Goal: Transaction & Acquisition: Purchase product/service

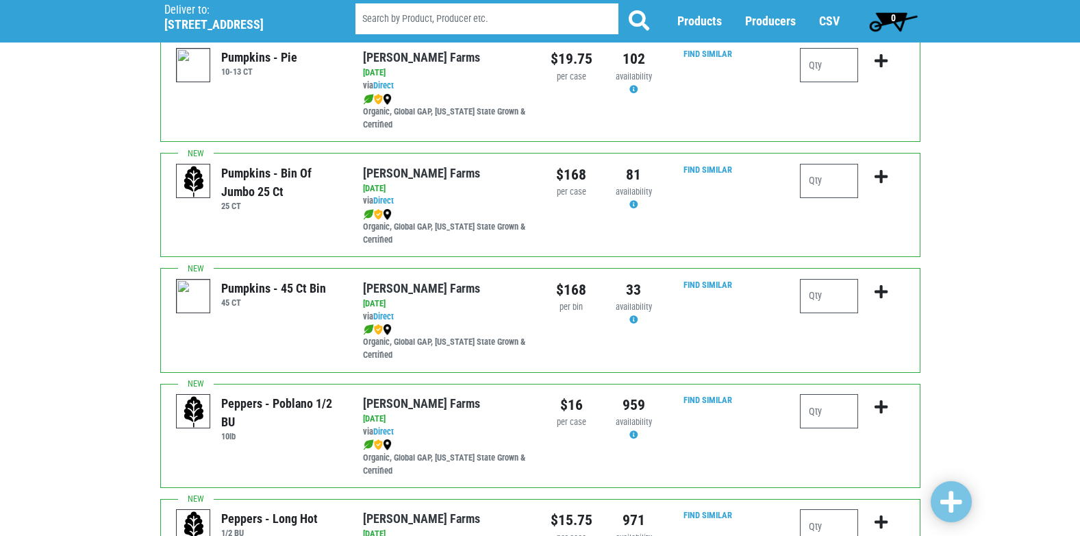
scroll to position [1233, 0]
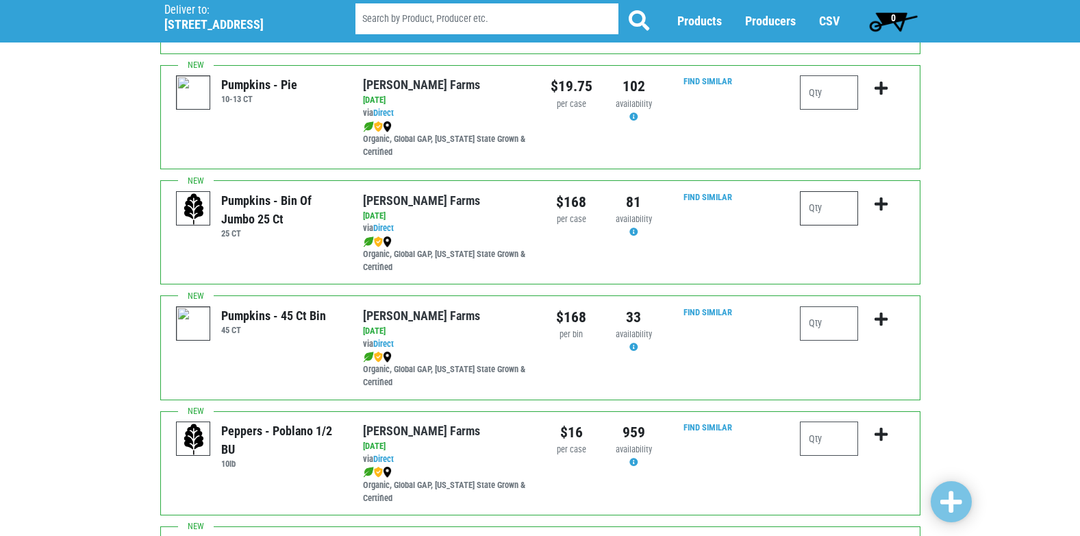
click at [838, 222] on input "number" at bounding box center [829, 208] width 58 height 34
type input "1"
click at [884, 210] on icon "submit" at bounding box center [881, 204] width 13 height 15
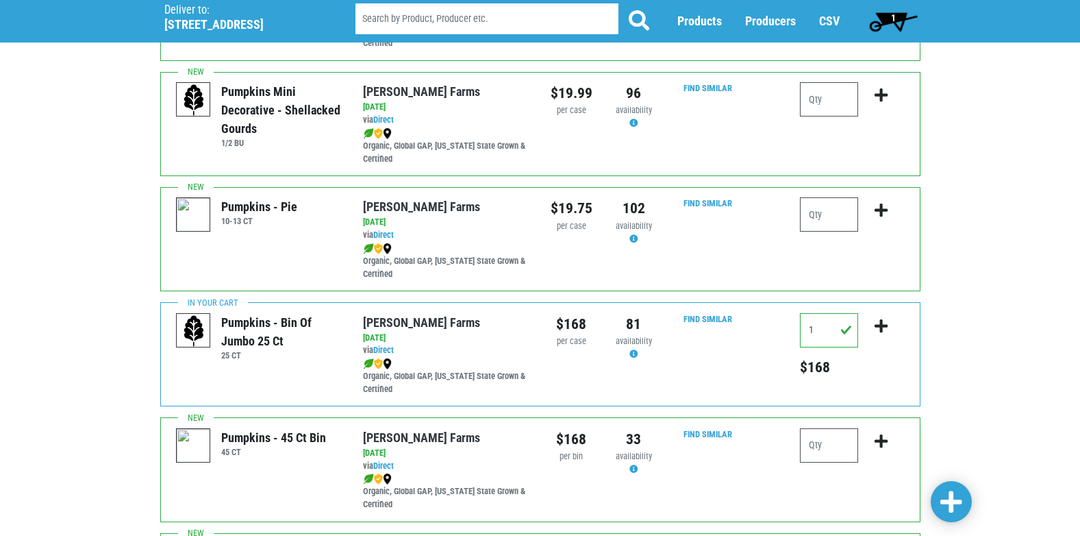
scroll to position [632, 0]
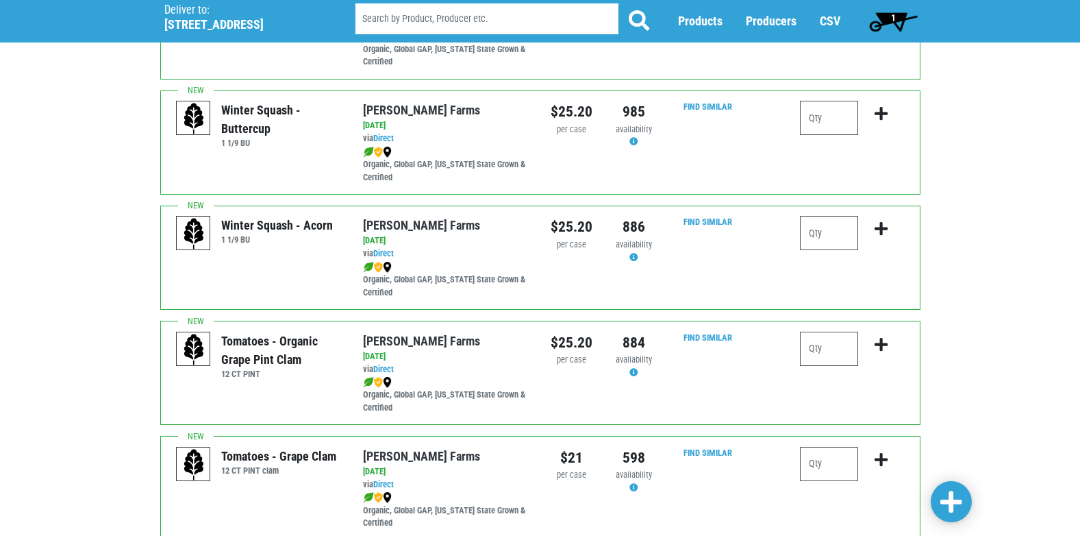
click at [894, 23] on span "1" at bounding box center [893, 17] width 5 height 11
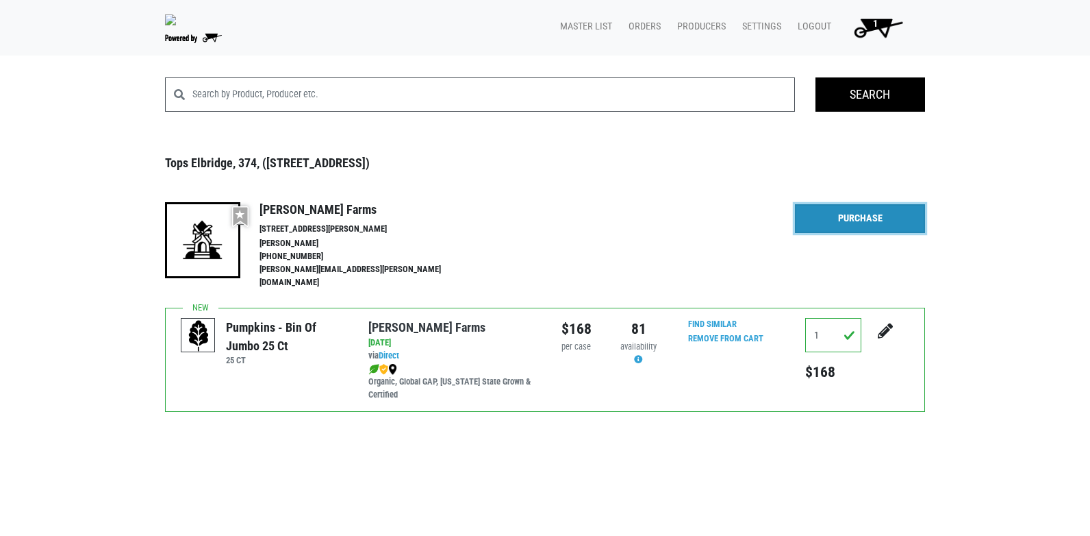
click at [853, 233] on link "Purchase" at bounding box center [860, 218] width 130 height 29
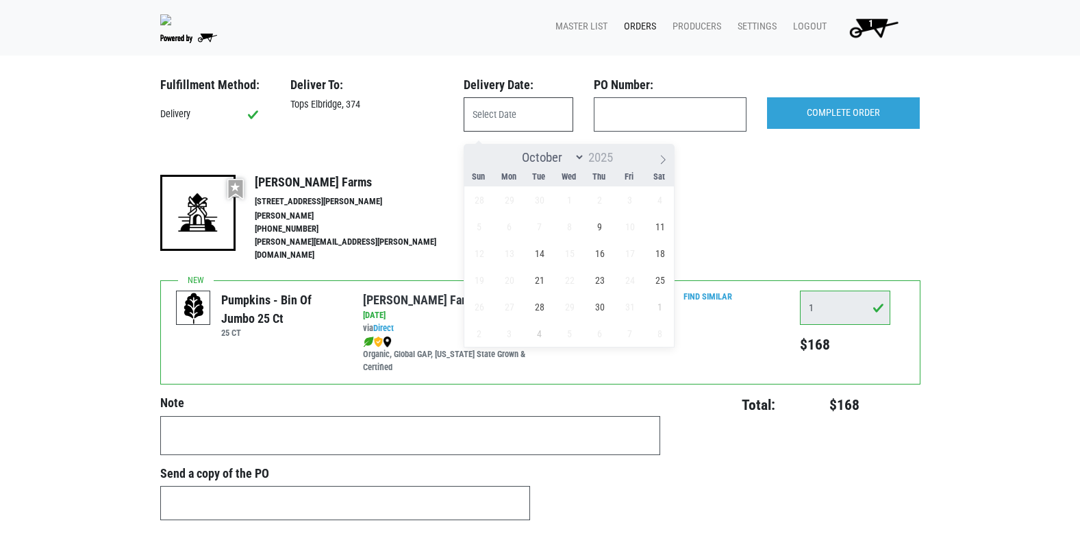
click at [534, 132] on input "text" at bounding box center [519, 114] width 110 height 34
click at [593, 233] on span "9" at bounding box center [599, 226] width 27 height 27
type input "[DATE]"
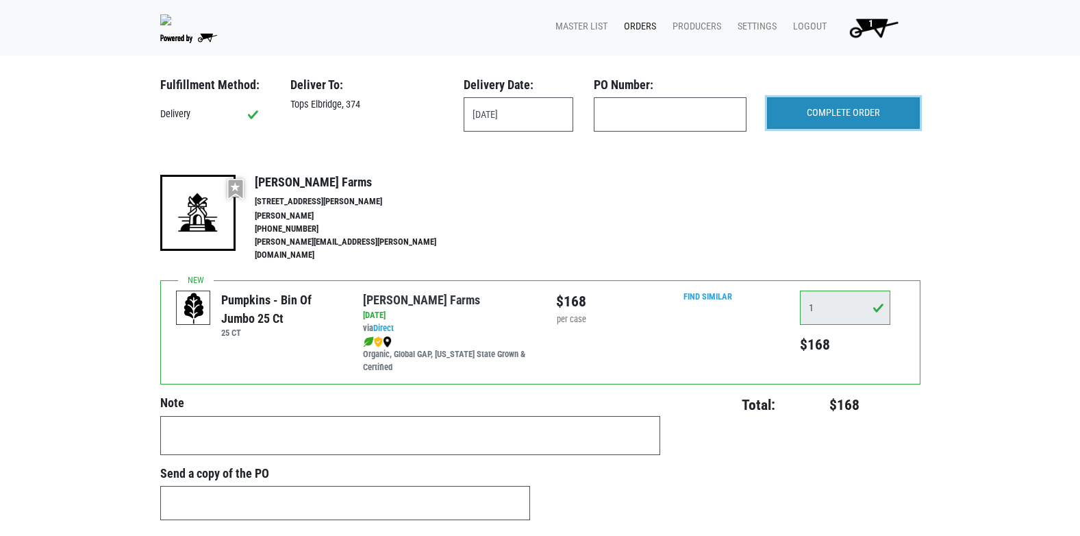
click at [845, 124] on input "COMPLETE ORDER" at bounding box center [843, 113] width 153 height 32
